Goal: Navigation & Orientation: Find specific page/section

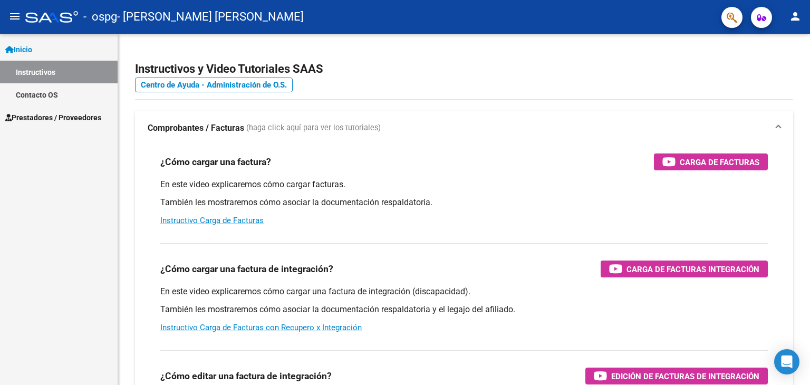
click at [87, 118] on span "Prestadores / Proveedores" at bounding box center [53, 118] width 96 height 12
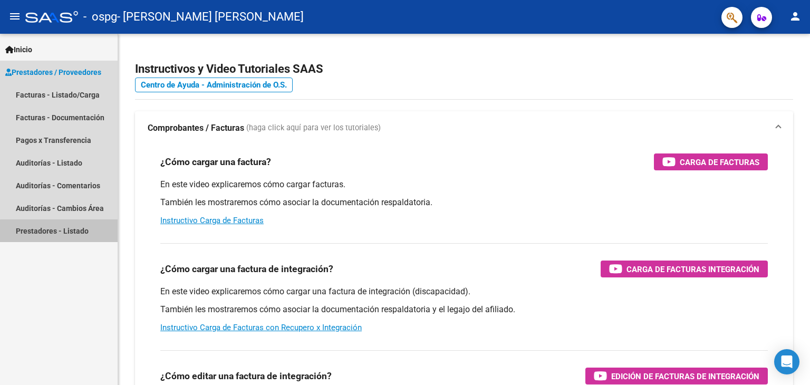
click at [70, 235] on link "Prestadores - Listado" at bounding box center [59, 230] width 118 height 23
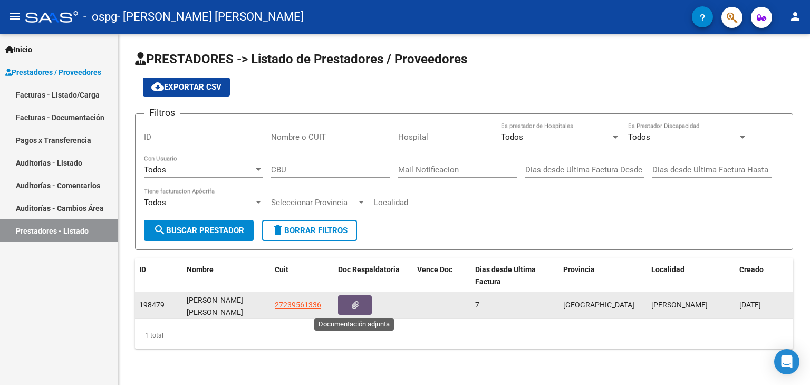
click at [356, 301] on icon "button" at bounding box center [355, 305] width 7 height 8
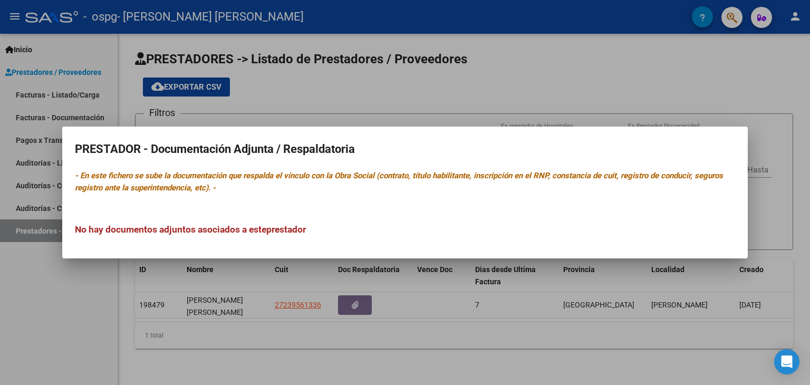
click at [418, 329] on div at bounding box center [405, 192] width 810 height 385
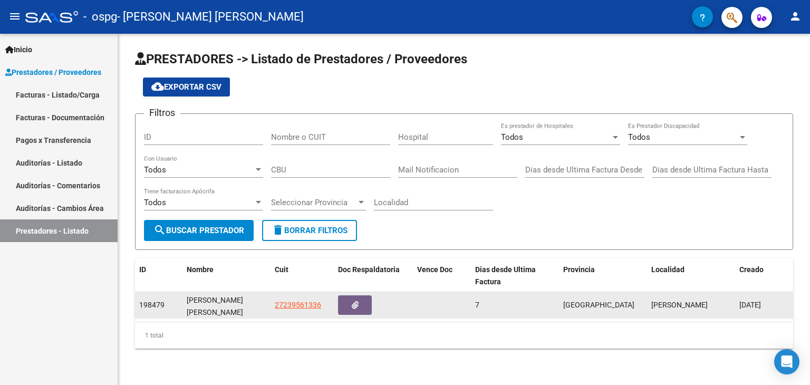
click at [647, 306] on datatable-body-cell "[PERSON_NAME]" at bounding box center [691, 305] width 88 height 26
click at [569, 300] on span "[GEOGRAPHIC_DATA]" at bounding box center [598, 304] width 71 height 8
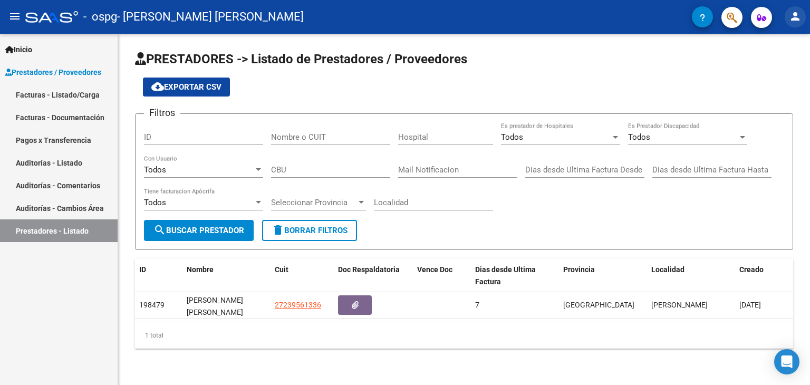
click at [793, 7] on button "person" at bounding box center [794, 16] width 21 height 21
click at [780, 47] on button "person Mi Perfil" at bounding box center [773, 44] width 64 height 25
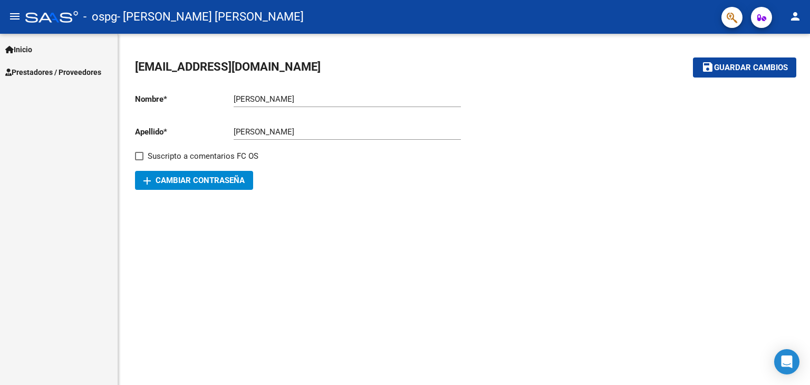
click at [762, 17] on icon "button" at bounding box center [761, 18] width 9 height 8
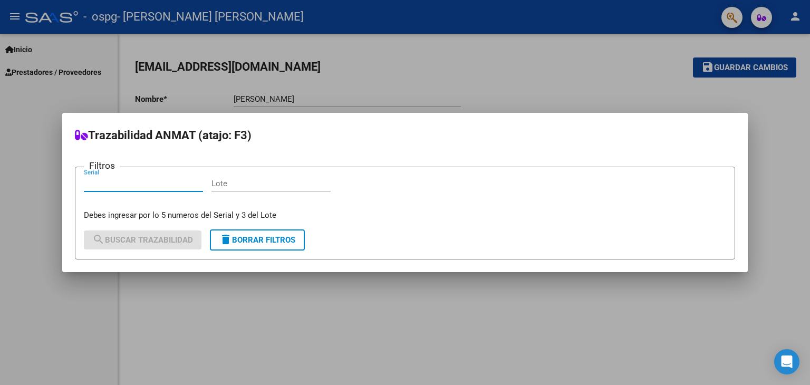
click at [788, 218] on div at bounding box center [405, 192] width 810 height 385
